Goal: Obtain resource: Obtain resource

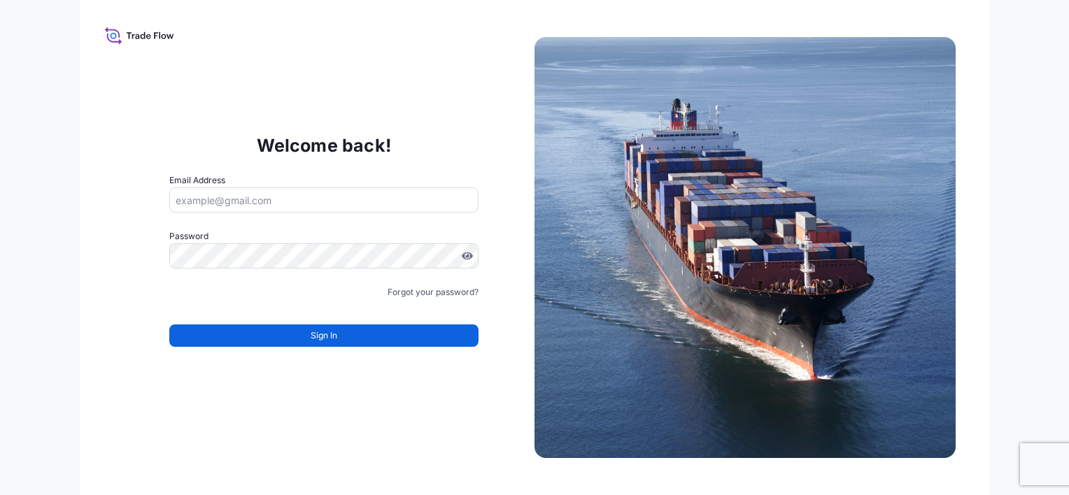
click at [216, 200] on input "Email Address" at bounding box center [323, 200] width 309 height 25
type input "[PERSON_NAME][EMAIL_ADDRESS][PERSON_NAME][DOMAIN_NAME]"
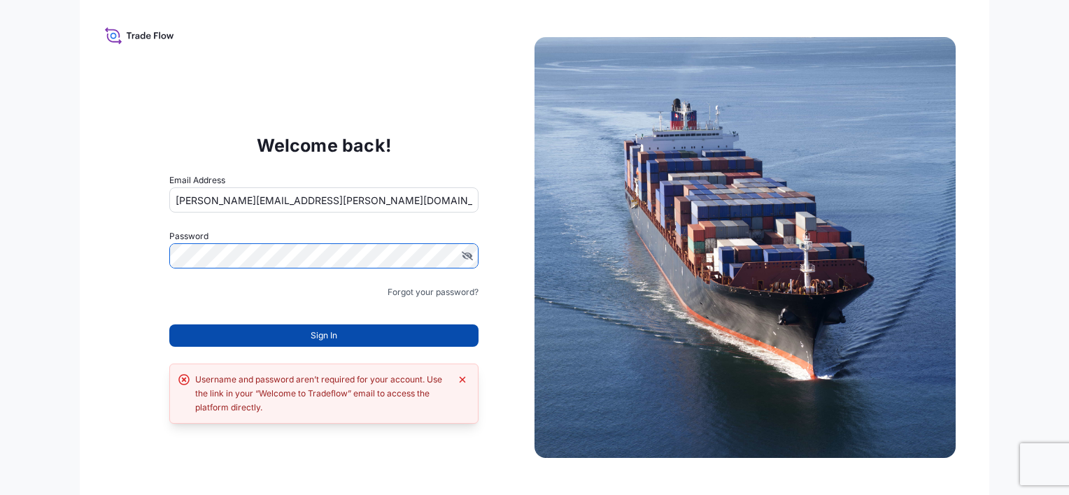
click at [284, 338] on button "Sign In" at bounding box center [323, 336] width 309 height 22
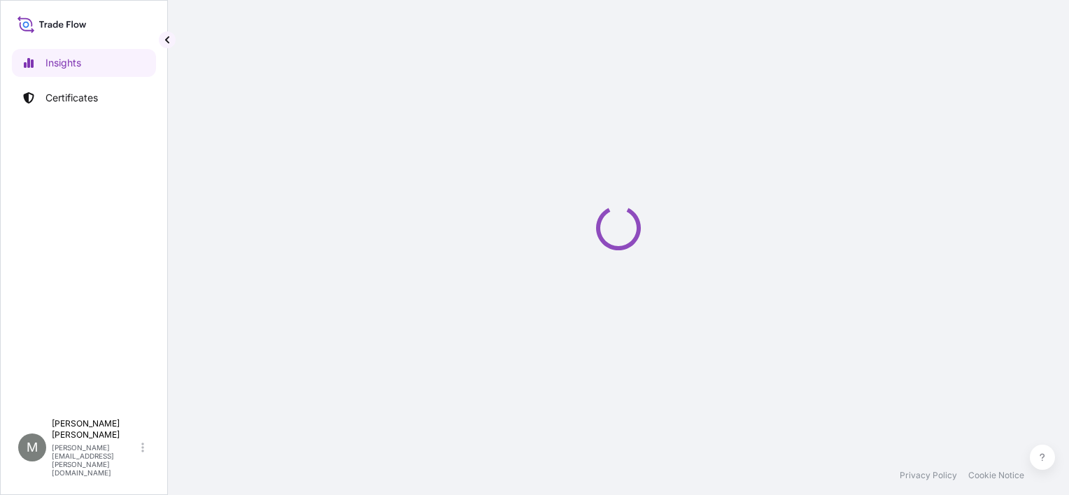
select select "2025"
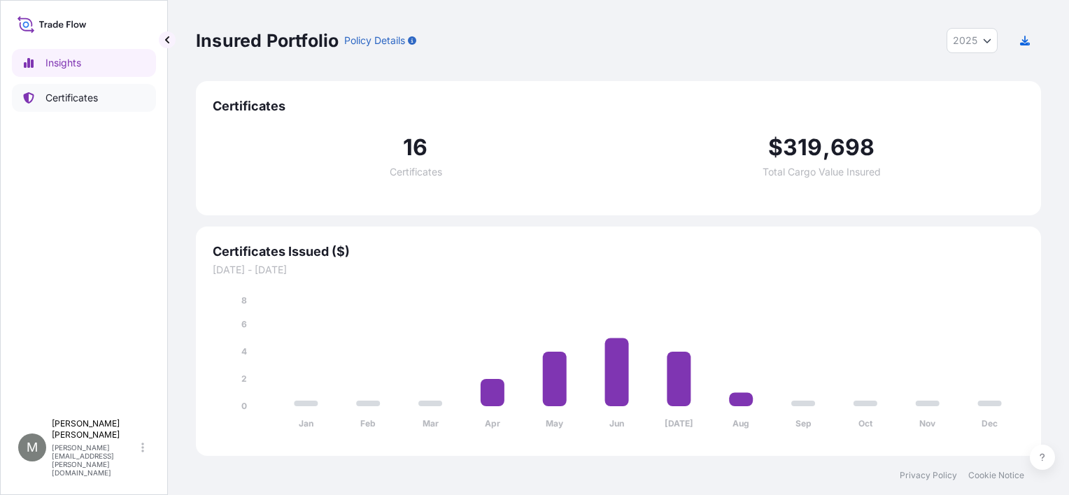
click at [78, 95] on p "Certificates" at bounding box center [71, 98] width 52 height 14
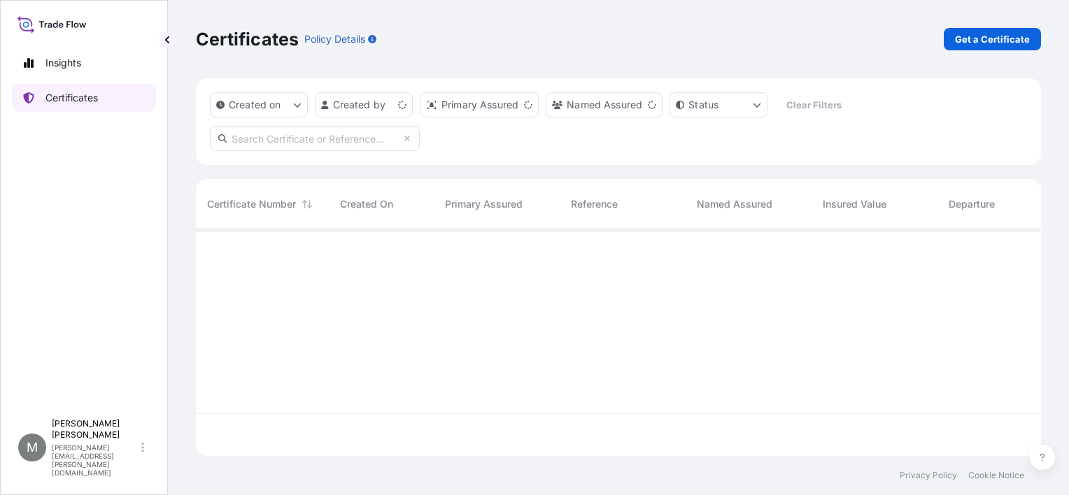
scroll to position [224, 834]
click at [962, 40] on p "Get a Certificate" at bounding box center [992, 39] width 75 height 14
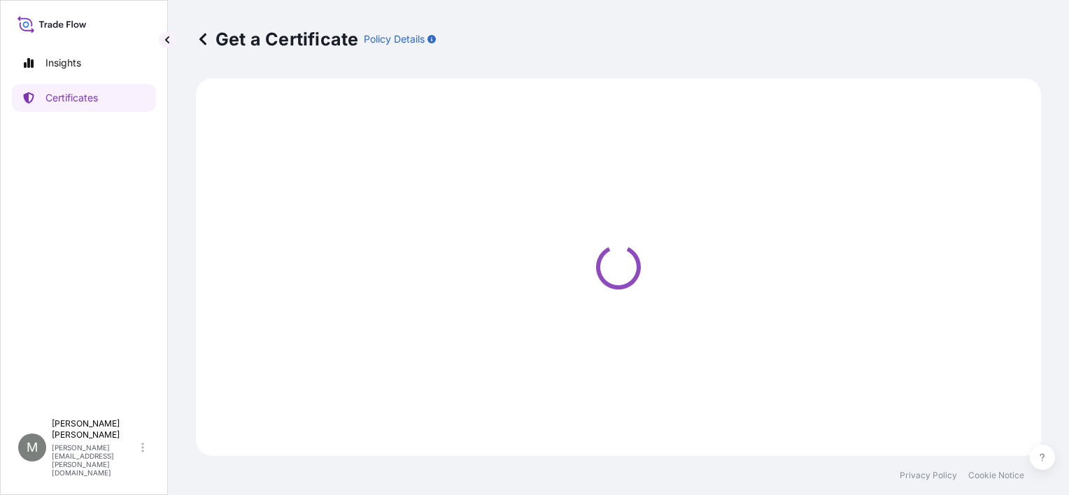
select select "Barge"
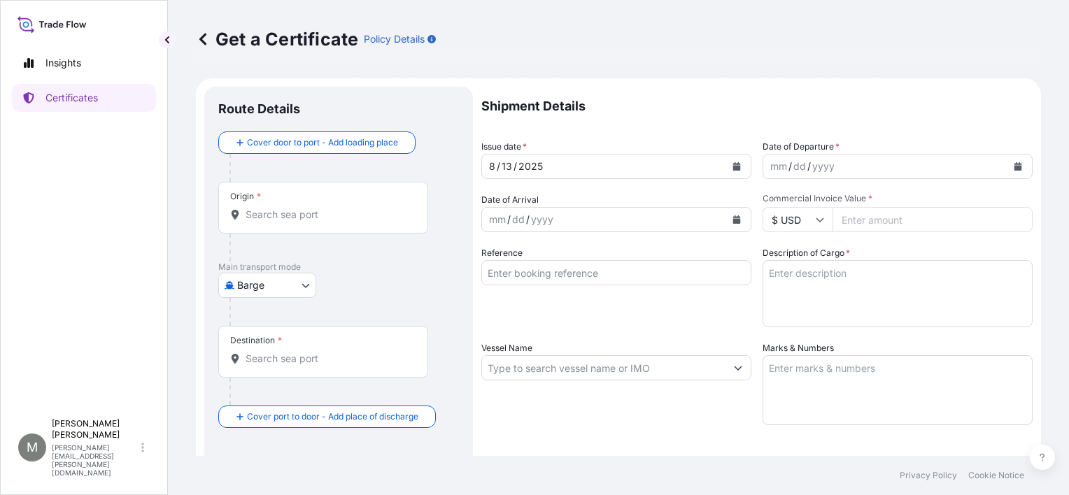
click at [284, 199] on div "Origin *" at bounding box center [323, 208] width 210 height 52
click at [284, 208] on input "Origin *" at bounding box center [328, 215] width 165 height 14
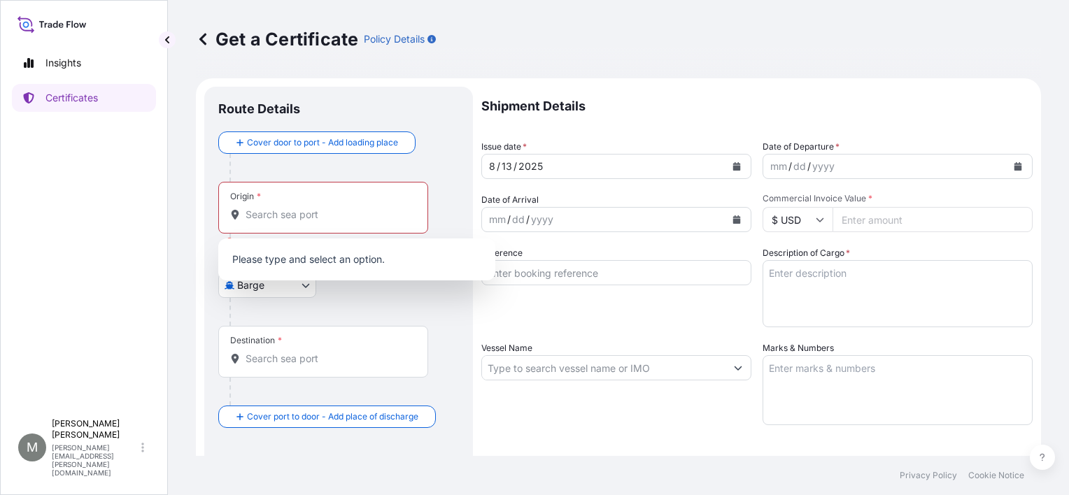
click at [311, 194] on div "Origin *" at bounding box center [323, 208] width 210 height 52
click at [311, 208] on input "Origin * Please select an origin" at bounding box center [328, 215] width 165 height 14
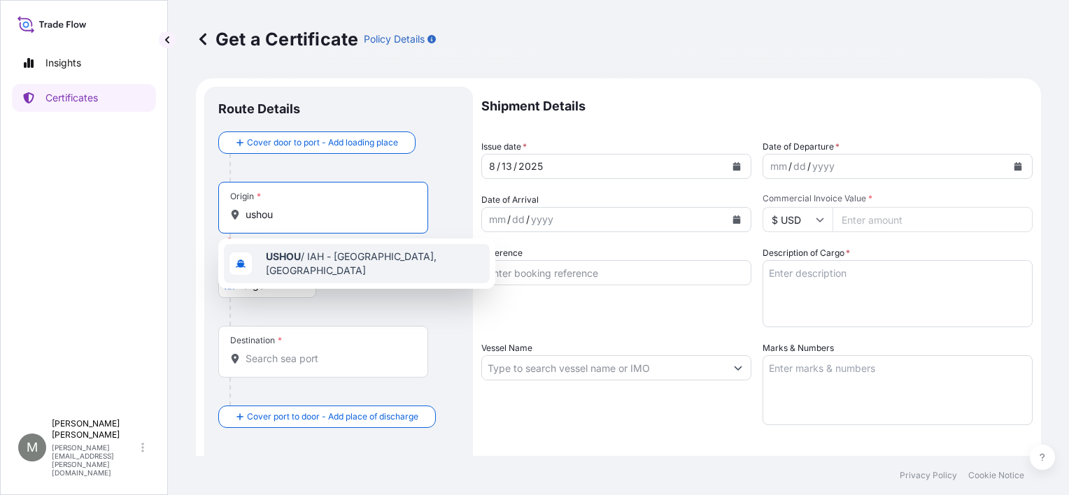
click at [302, 264] on span "USHOU / IAH - Houston, United States" at bounding box center [375, 264] width 218 height 28
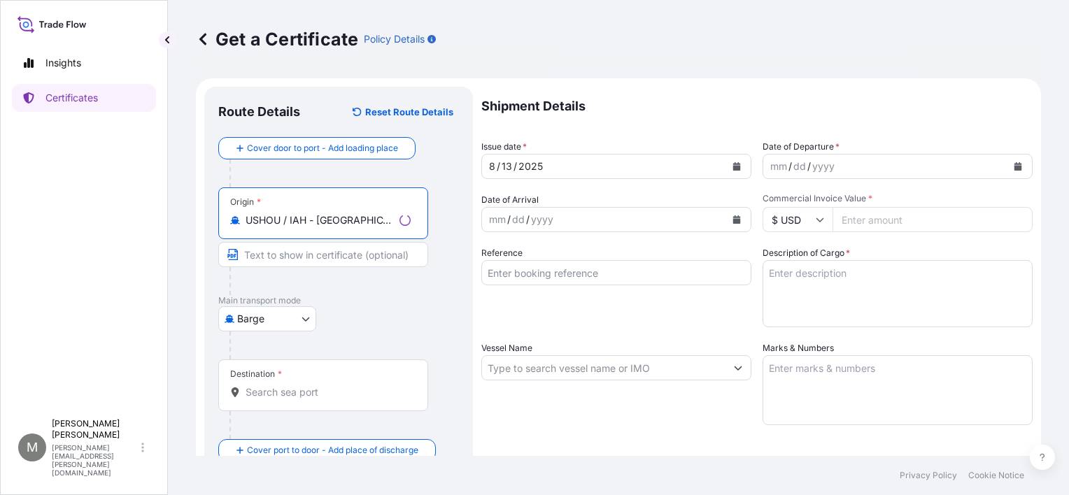
type input "USHOU / IAH - Houston, United States"
click at [269, 251] on input "Text to appear on certificate" at bounding box center [323, 254] width 210 height 25
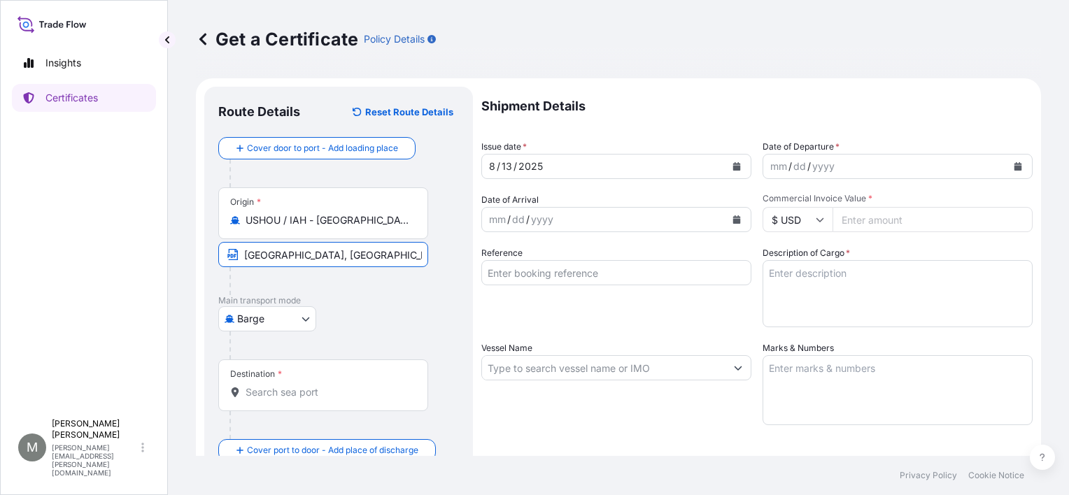
type input "HOUSTON, TX"
click at [265, 391] on input "Destination *" at bounding box center [328, 393] width 165 height 14
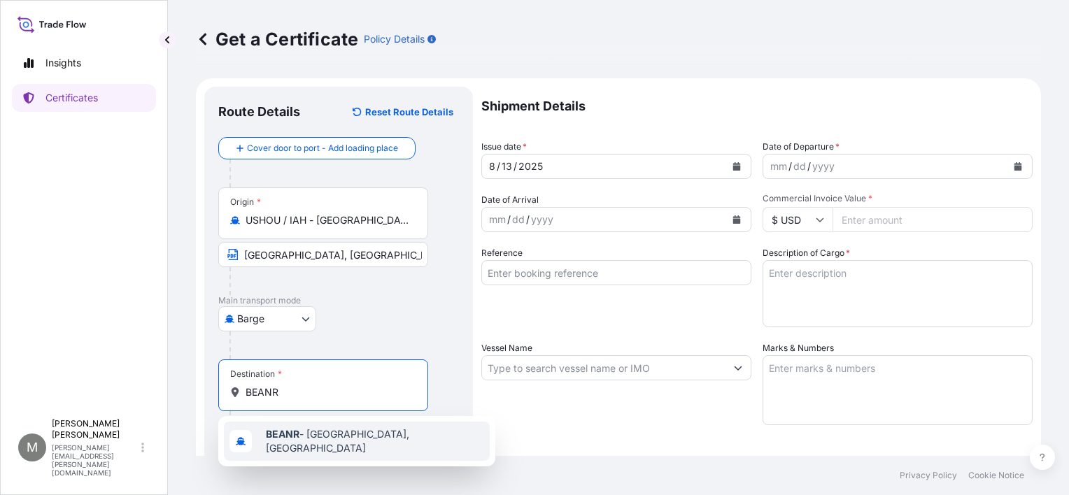
click at [296, 437] on b "BEANR" at bounding box center [283, 434] width 34 height 12
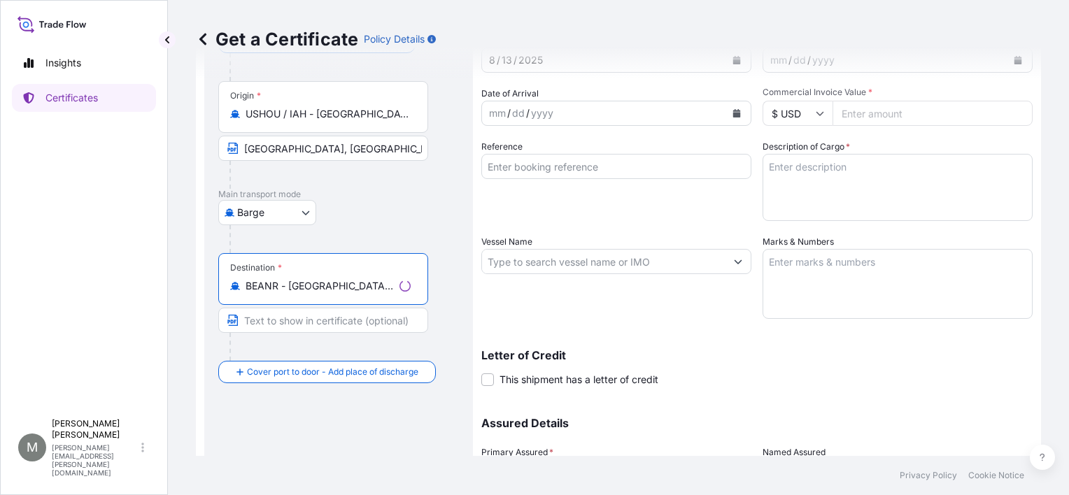
scroll to position [210, 0]
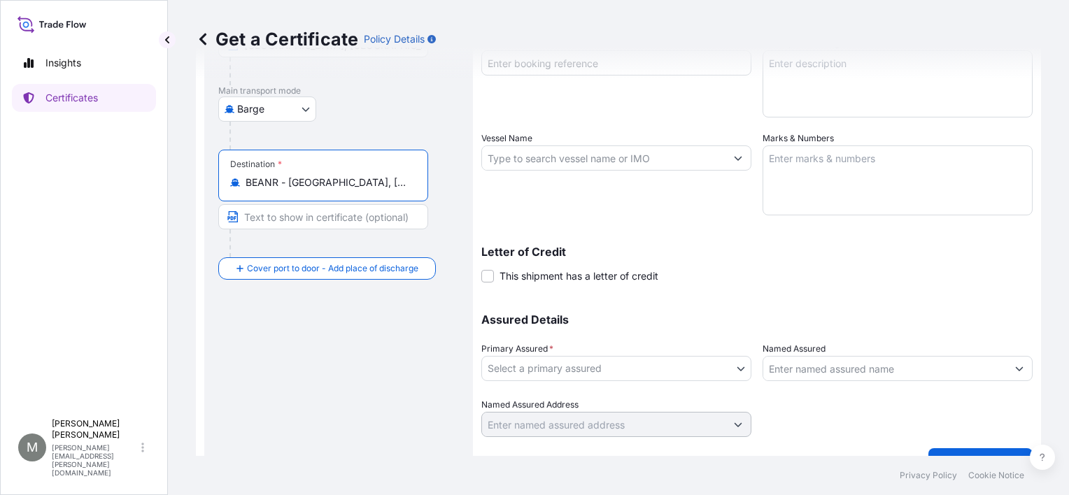
type input "BEANR - Antwerpen, Belgium"
click at [264, 213] on input "Text to appear on certificate" at bounding box center [323, 216] width 210 height 25
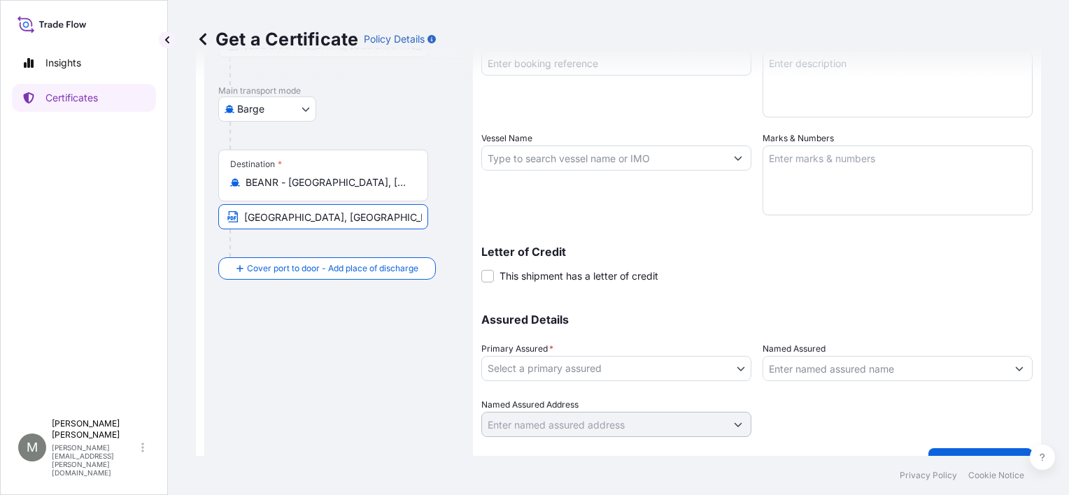
scroll to position [0, 0]
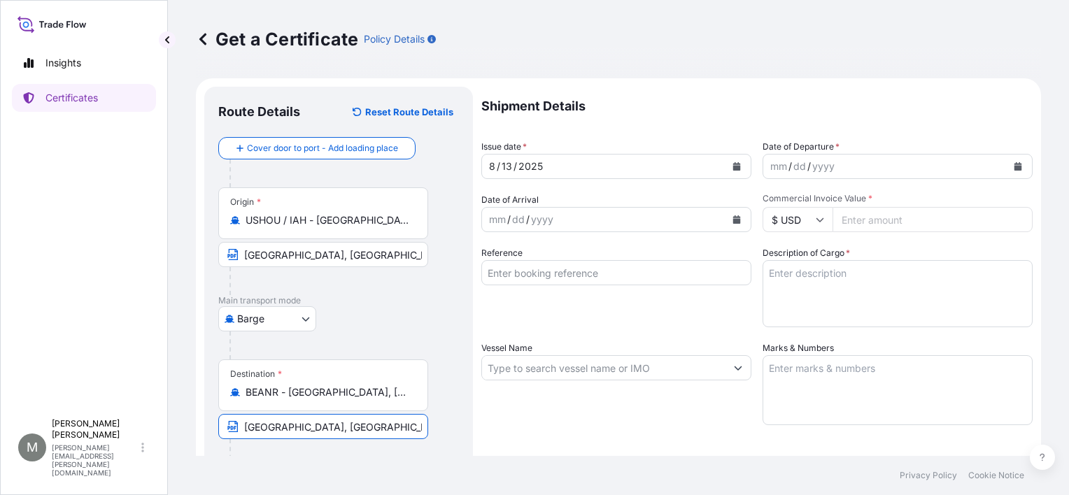
type input "ANTWERP, BELGIUM"
click at [733, 164] on icon "Calendar" at bounding box center [737, 166] width 8 height 8
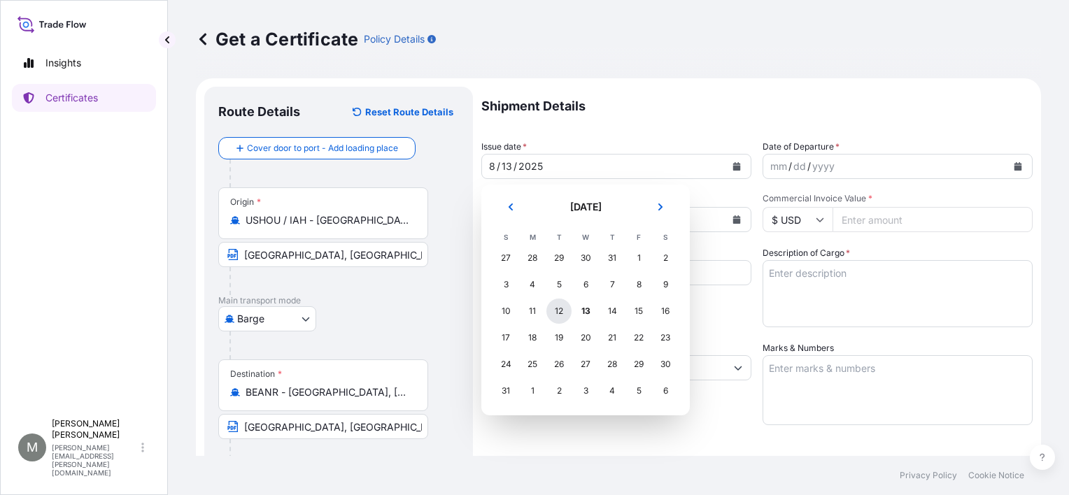
click at [555, 313] on div "12" at bounding box center [559, 311] width 25 height 25
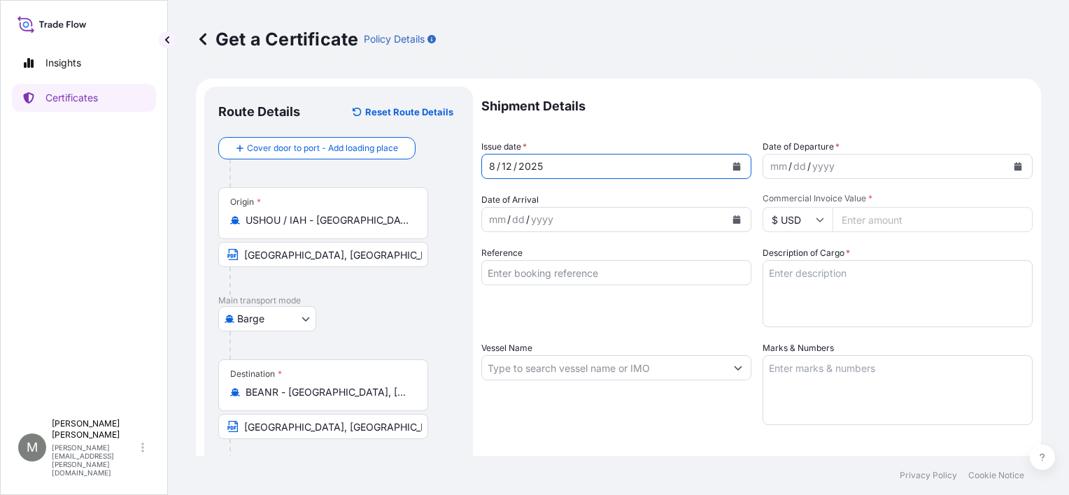
click at [733, 167] on icon "Calendar" at bounding box center [737, 166] width 8 height 8
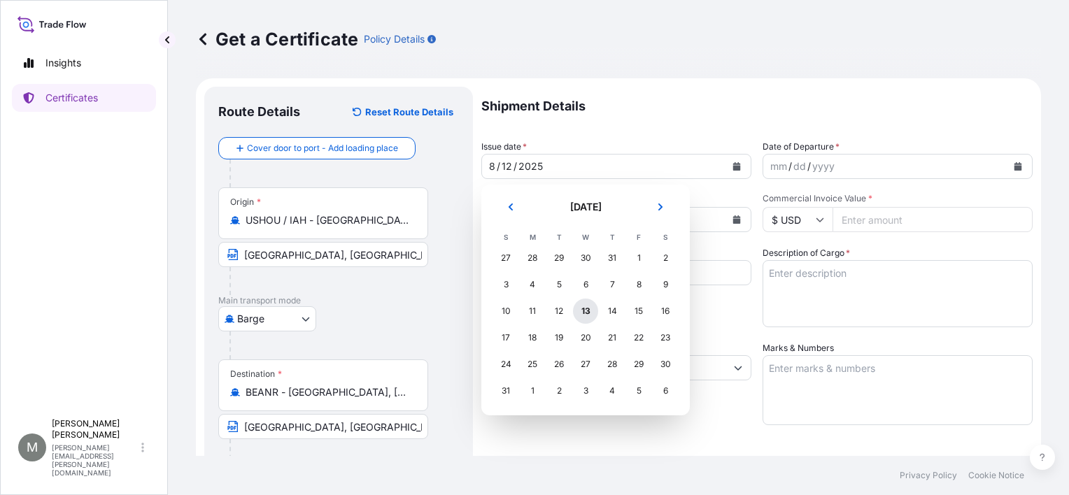
click at [583, 312] on div "13" at bounding box center [585, 311] width 25 height 25
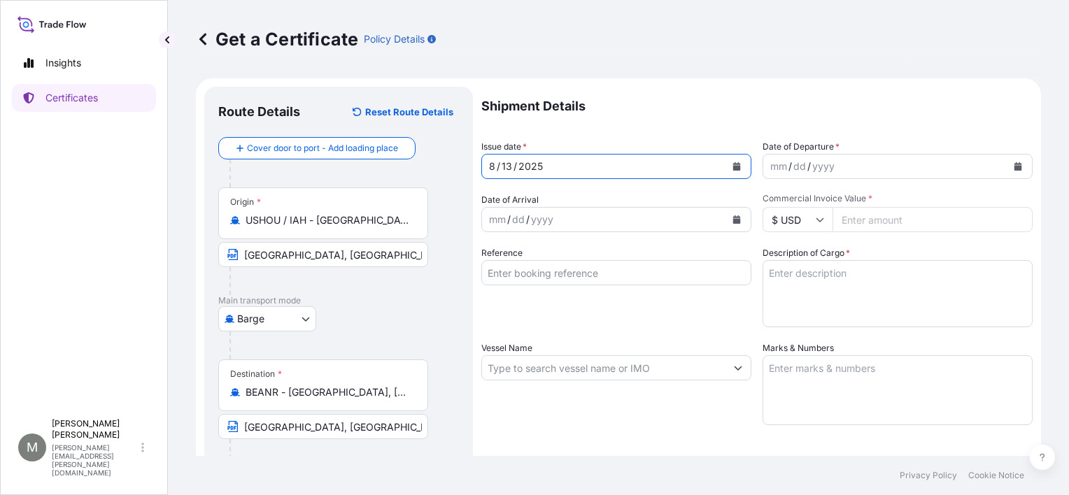
click at [1015, 167] on icon "Calendar" at bounding box center [1019, 166] width 8 height 8
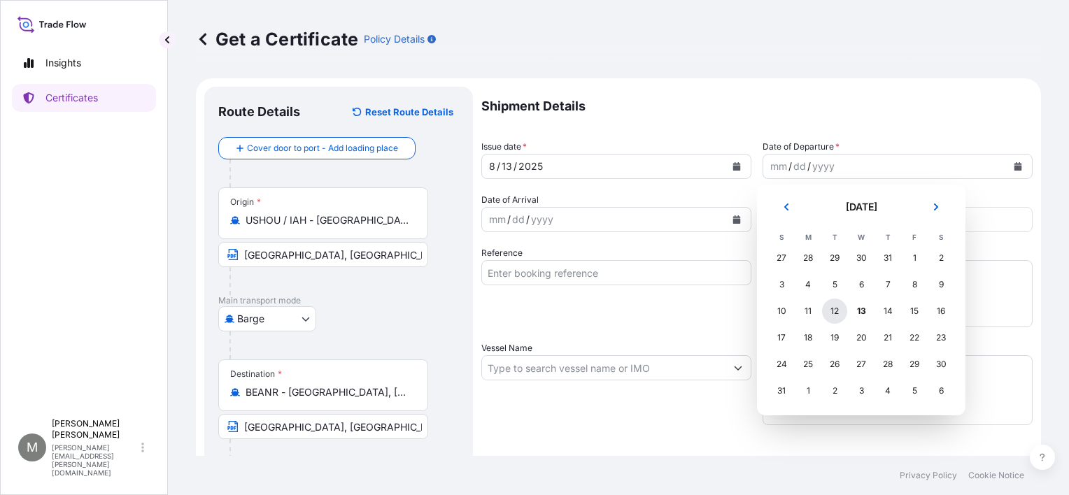
click at [832, 311] on div "12" at bounding box center [834, 311] width 25 height 25
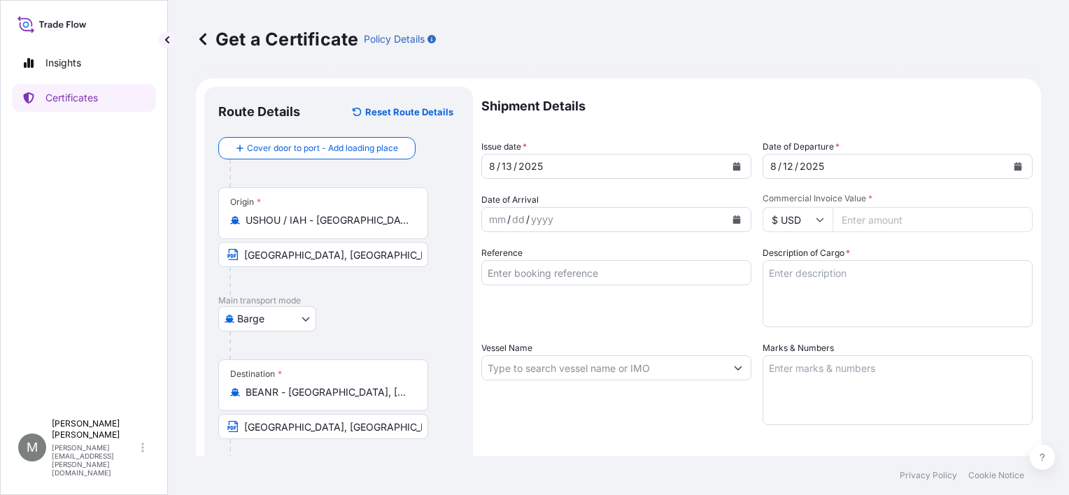
click at [733, 220] on icon "Calendar" at bounding box center [737, 220] width 8 height 8
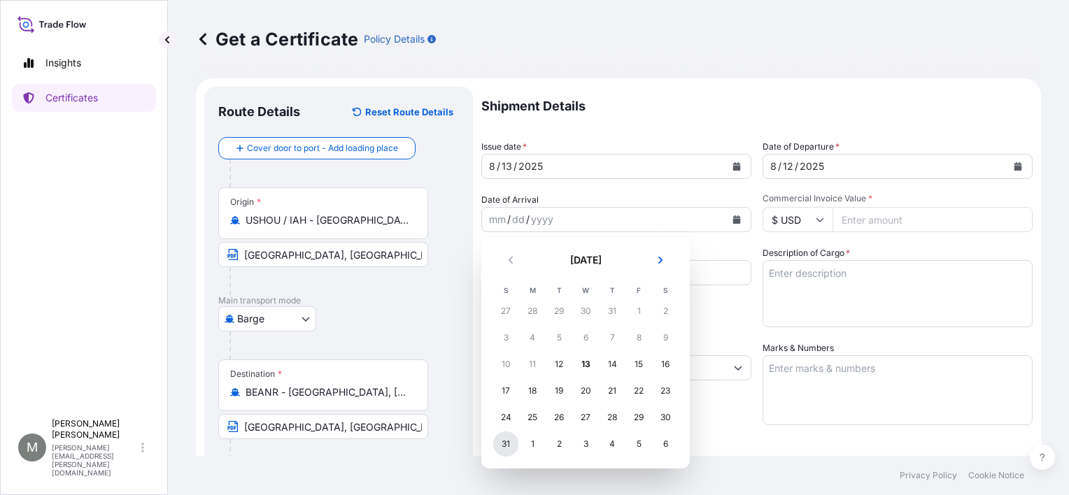
click at [501, 443] on div "31" at bounding box center [505, 444] width 25 height 25
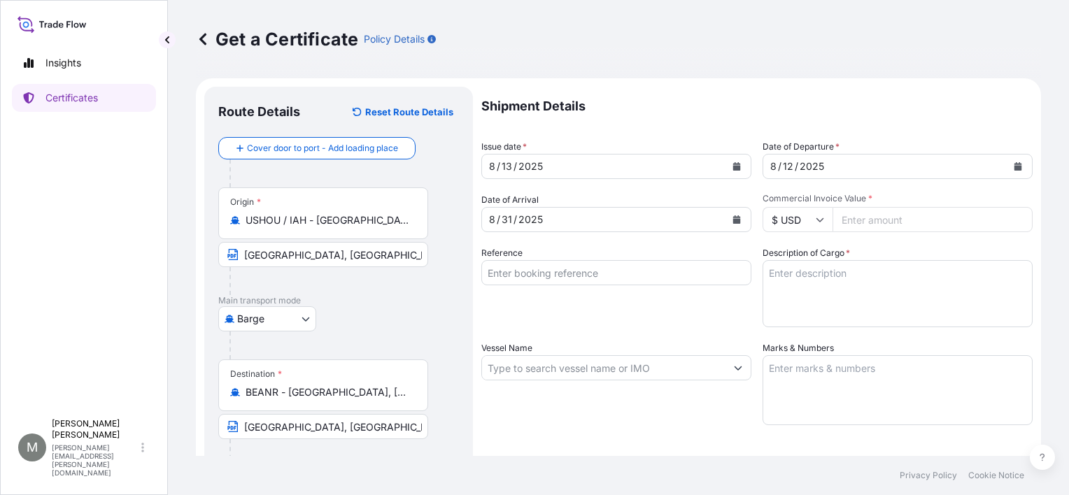
click at [858, 213] on input "Commercial Invoice Value *" at bounding box center [933, 219] width 200 height 25
type input "21138.00"
type input "131148"
click at [804, 275] on textarea "Description of Cargo *" at bounding box center [898, 293] width 270 height 67
paste textarea "1 PALLET OF FIXED RATIO SPEED CHANGERS HS CODE: 8483.40.4010 PO 131148"
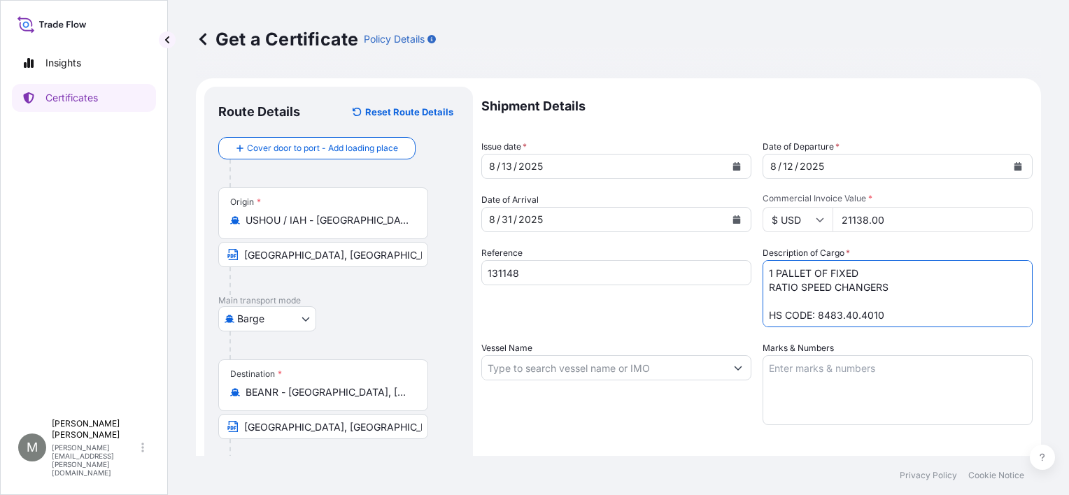
scroll to position [22, 0]
type textarea "1 PALLET OF FIXED RATIO SPEED CHANGERS HS CODE: 8483.40.4010 PO 131148"
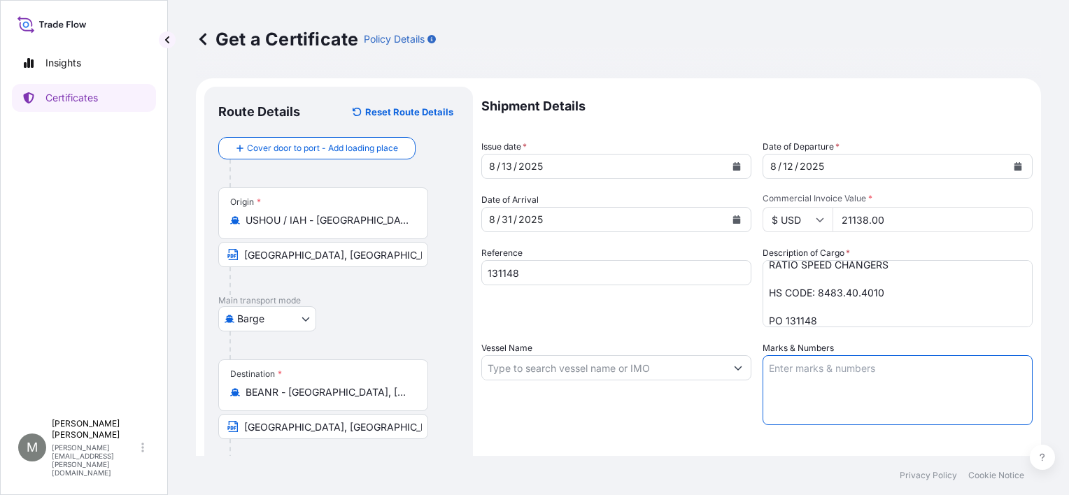
click at [806, 370] on textarea "Marks & Numbers" at bounding box center [898, 391] width 270 height 70
click at [812, 386] on textarea "Marks & Numbers" at bounding box center [898, 391] width 270 height 70
paste textarea "SHIPPING MARKS PEME GOURDIN PO-CF211454 ANTWERP MADE IN THE USA WTS: G-1518 N-1…"
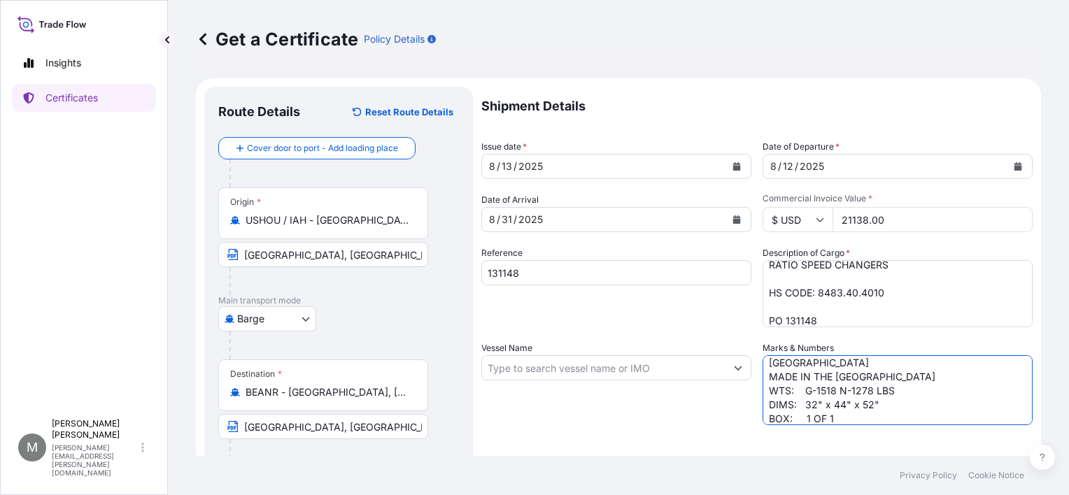
type textarea "SHIPPING MARKS PEME GOURDIN PO-CF211454 ANTWERP MADE IN THE USA WTS: G-1518 N-1…"
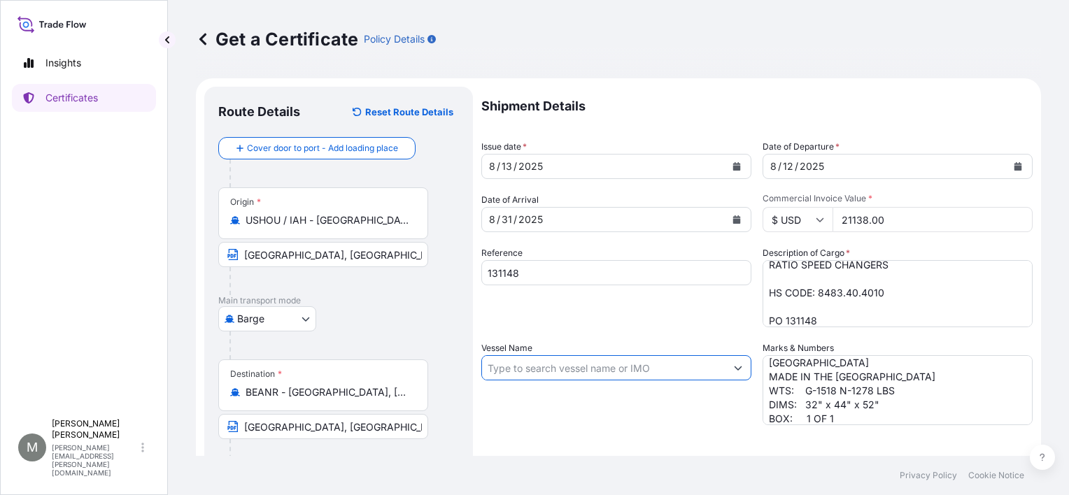
click at [519, 372] on input "Vessel Name" at bounding box center [604, 368] width 244 height 25
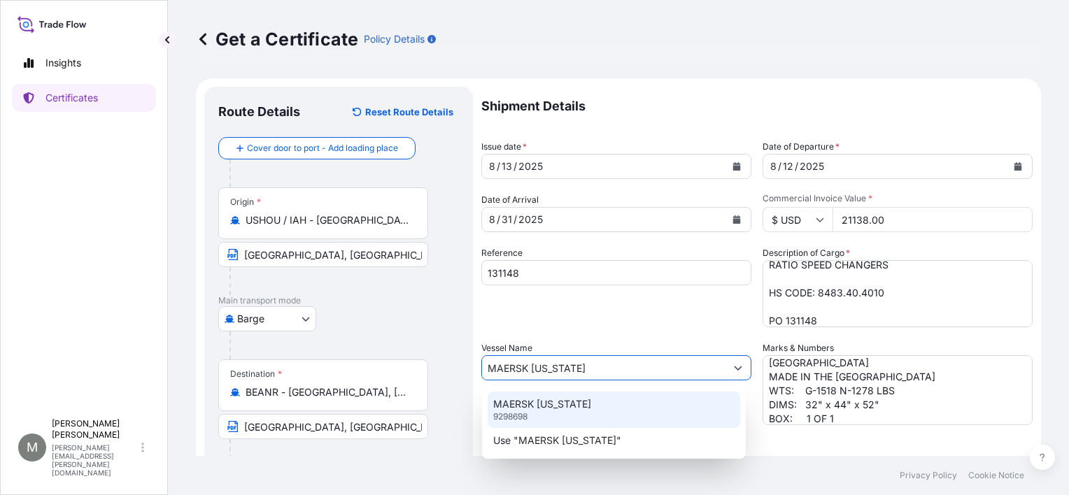
click at [531, 406] on p "MAERSK OHIO" at bounding box center [542, 405] width 98 height 14
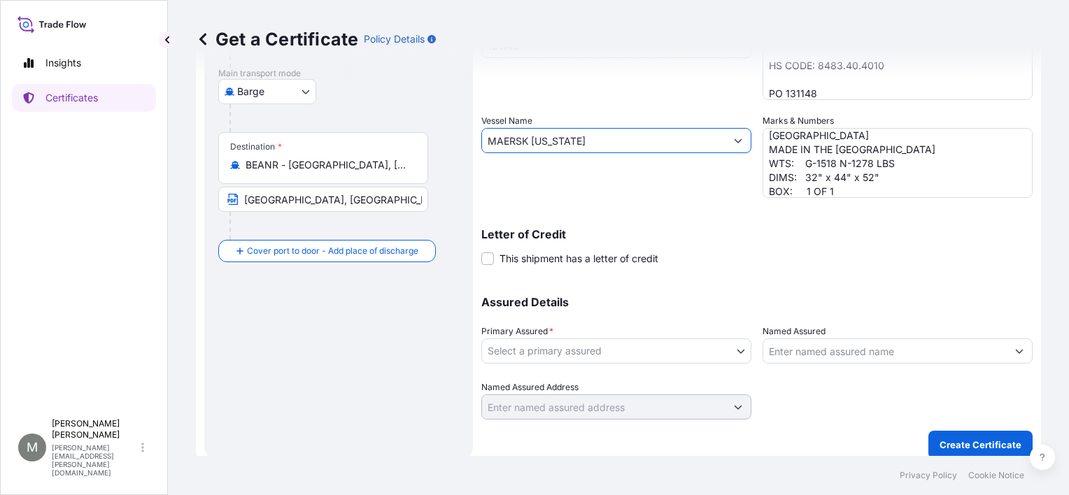
scroll to position [238, 0]
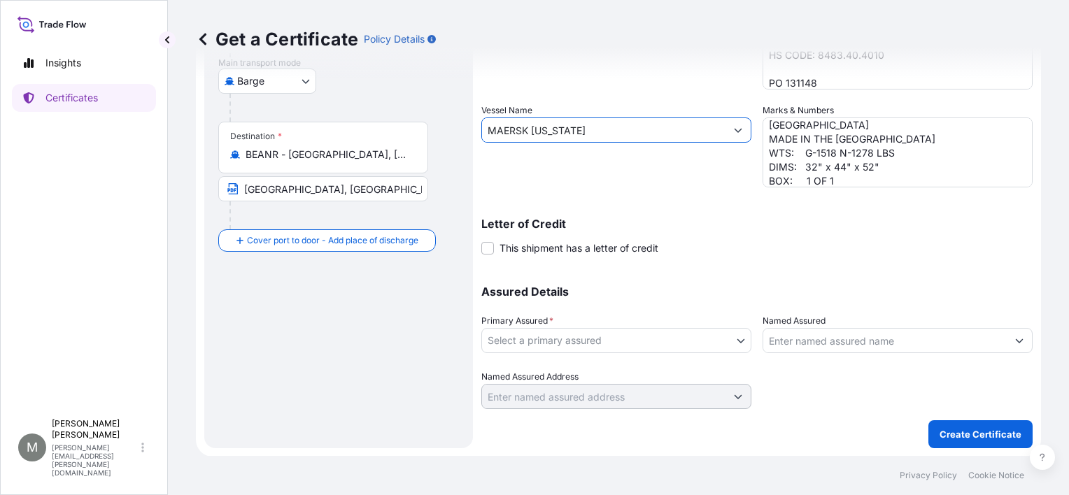
type input "MAERSK OHIO"
click at [574, 339] on body "0 options available. 2 options available. Insights Certificates M Melanie Peter…" at bounding box center [534, 247] width 1069 height 495
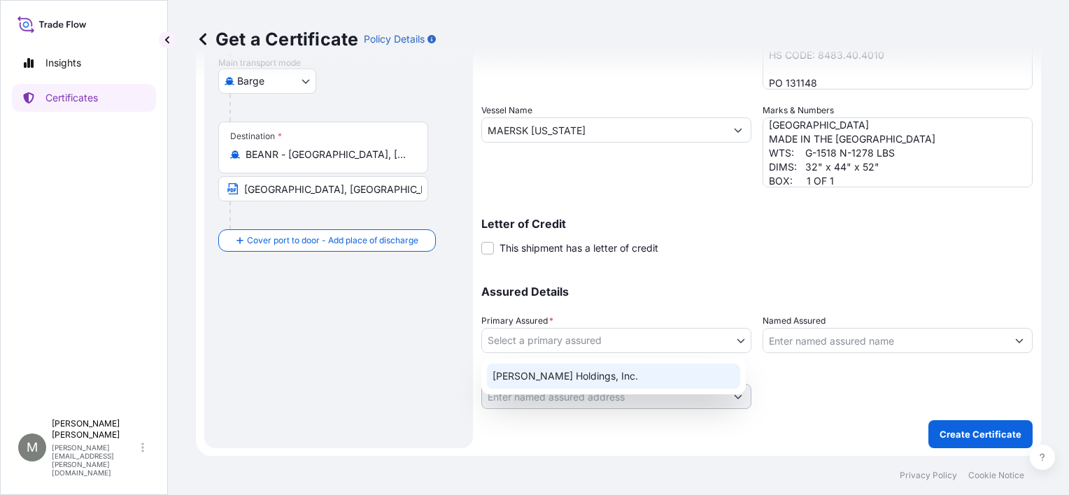
click at [551, 374] on div "Marmon Holdings, Inc." at bounding box center [613, 376] width 253 height 25
select select "31523"
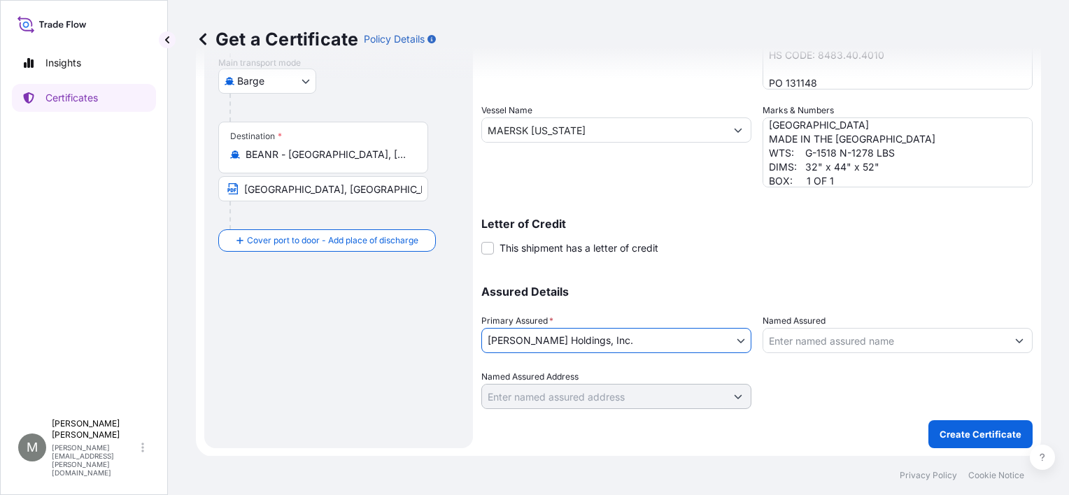
click at [786, 344] on input "Named Assured" at bounding box center [886, 340] width 244 height 25
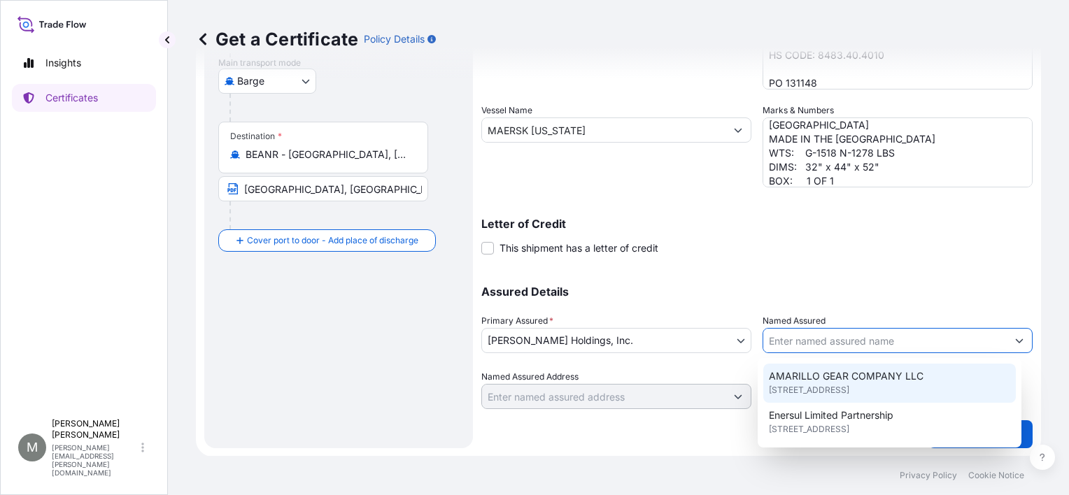
click at [806, 379] on span "AMARILLO GEAR COMPANY LLC" at bounding box center [846, 377] width 155 height 14
type input "AMARILLO GEAR COMPANY LLC"
type input "2401 W Sundown Ln, Amarillo, TX 79118, USA"
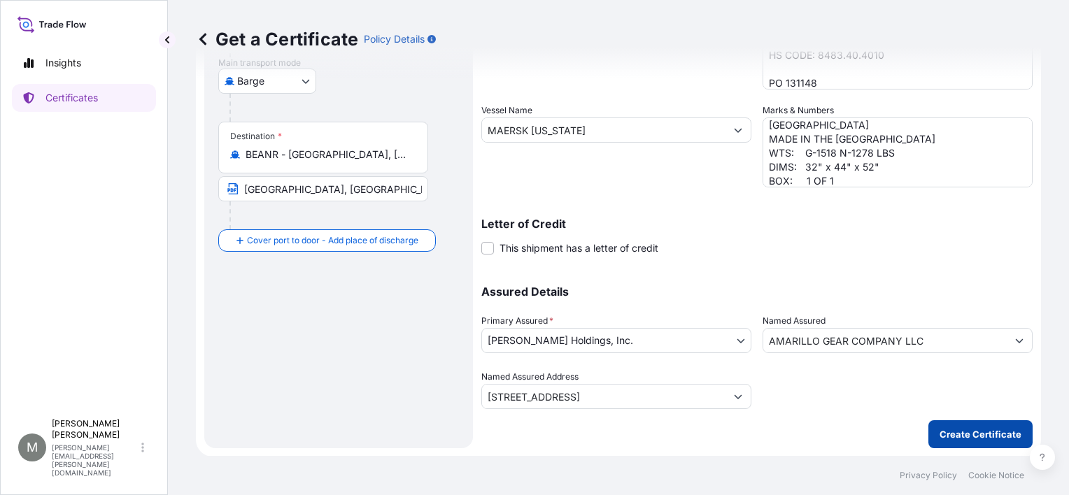
click at [962, 433] on p "Create Certificate" at bounding box center [981, 435] width 82 height 14
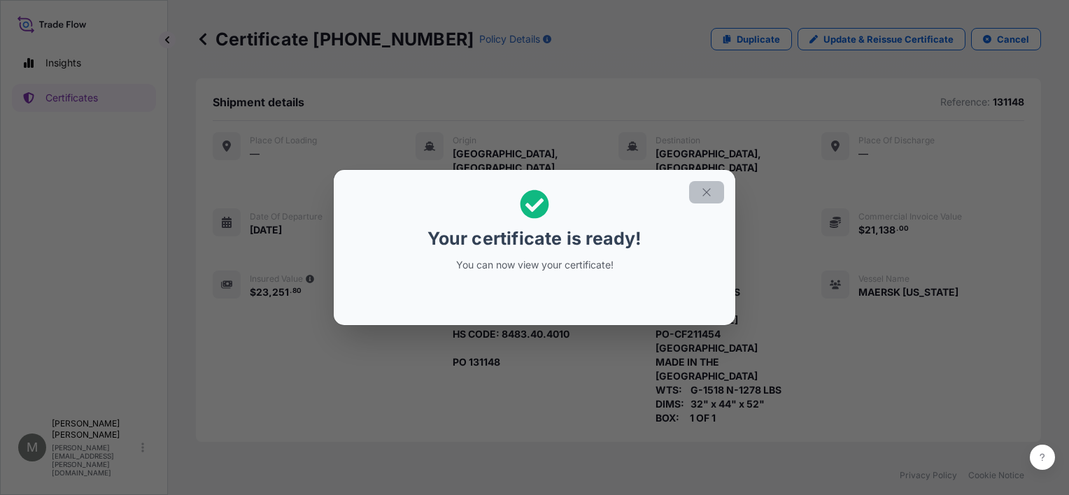
click at [708, 190] on icon "button" at bounding box center [707, 192] width 13 height 13
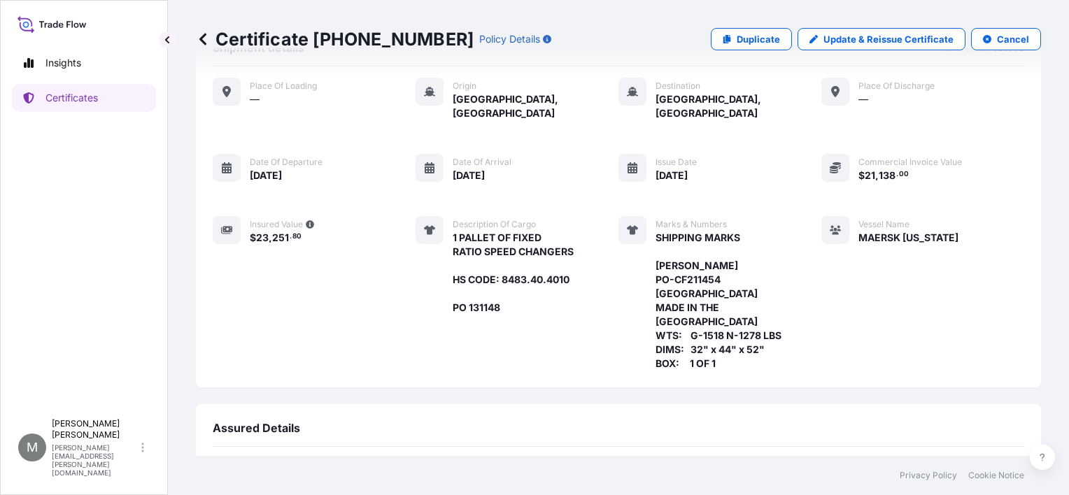
scroll to position [218, 0]
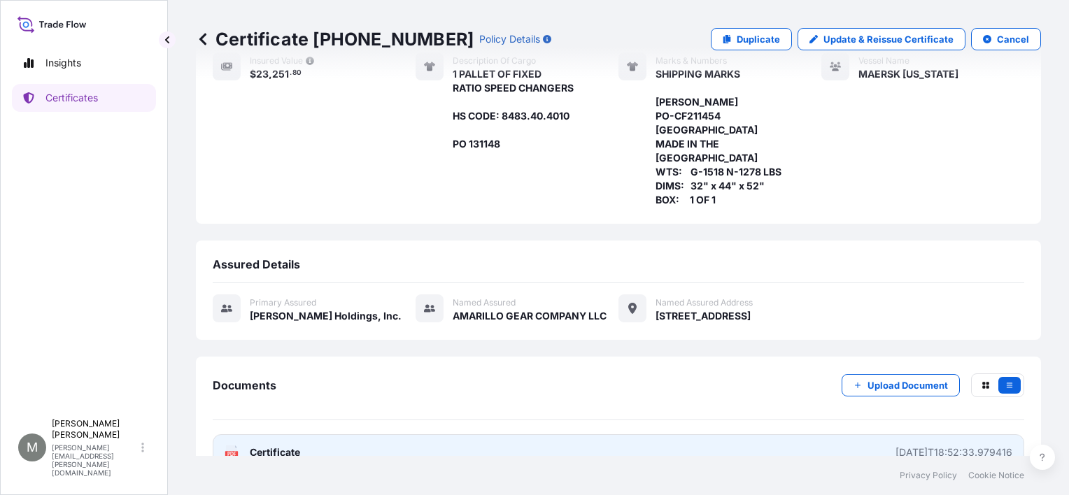
click at [301, 435] on link "PDF Certificate 2025-08-13T18:52:33.979416" at bounding box center [619, 453] width 812 height 36
